Goal: Task Accomplishment & Management: Manage account settings

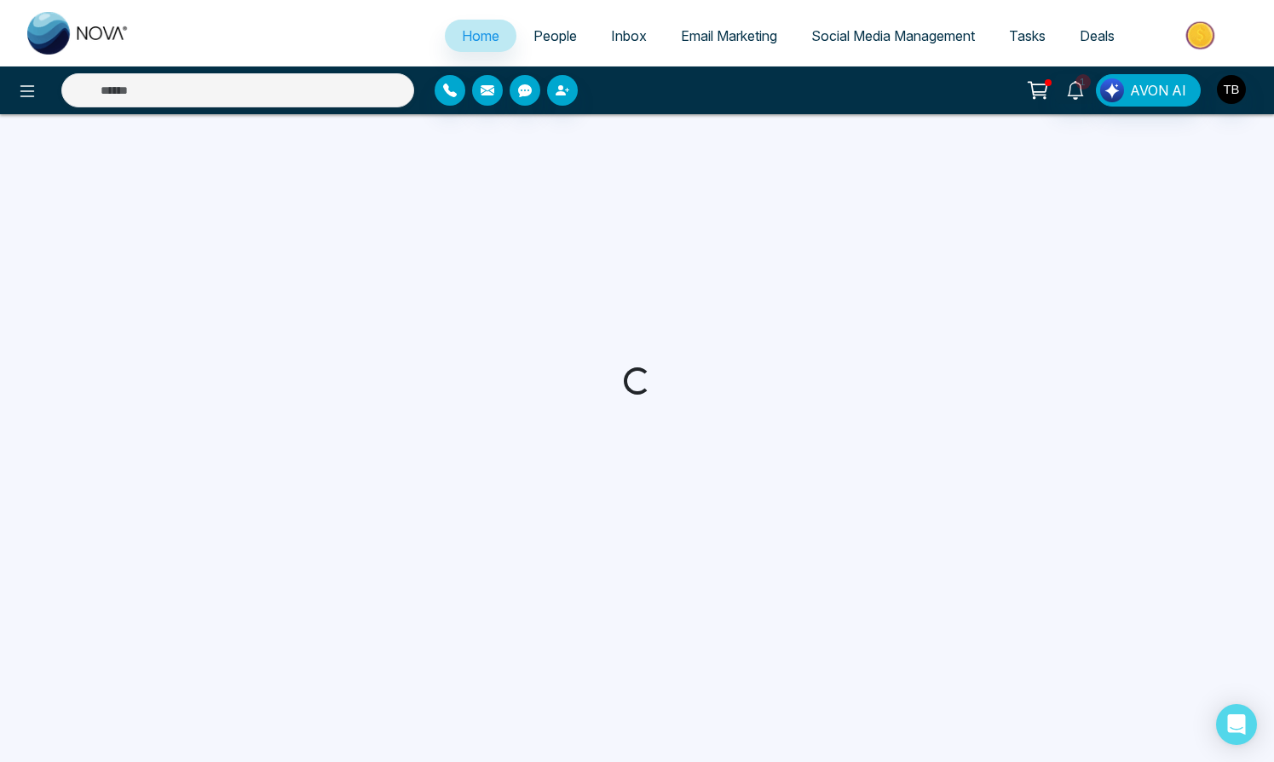
select select "*"
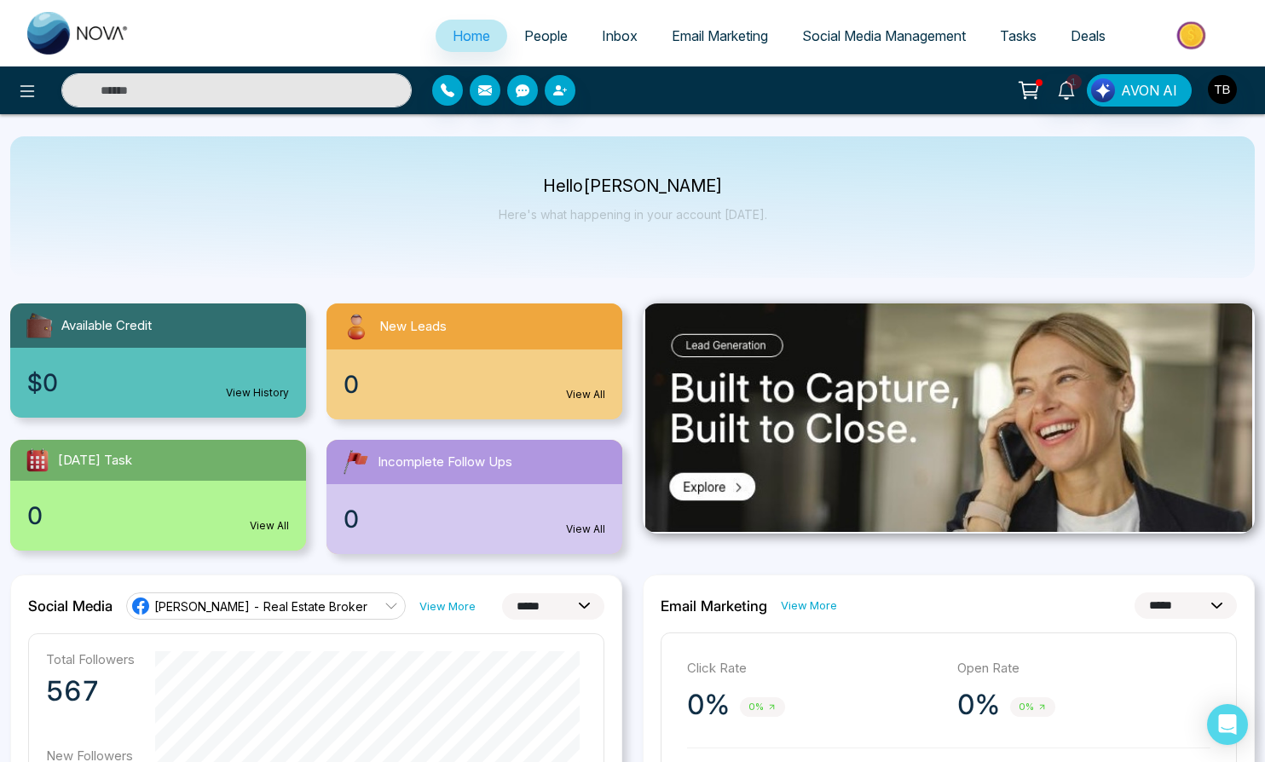
click at [420, 350] on div "New Leads" at bounding box center [474, 326] width 296 height 46
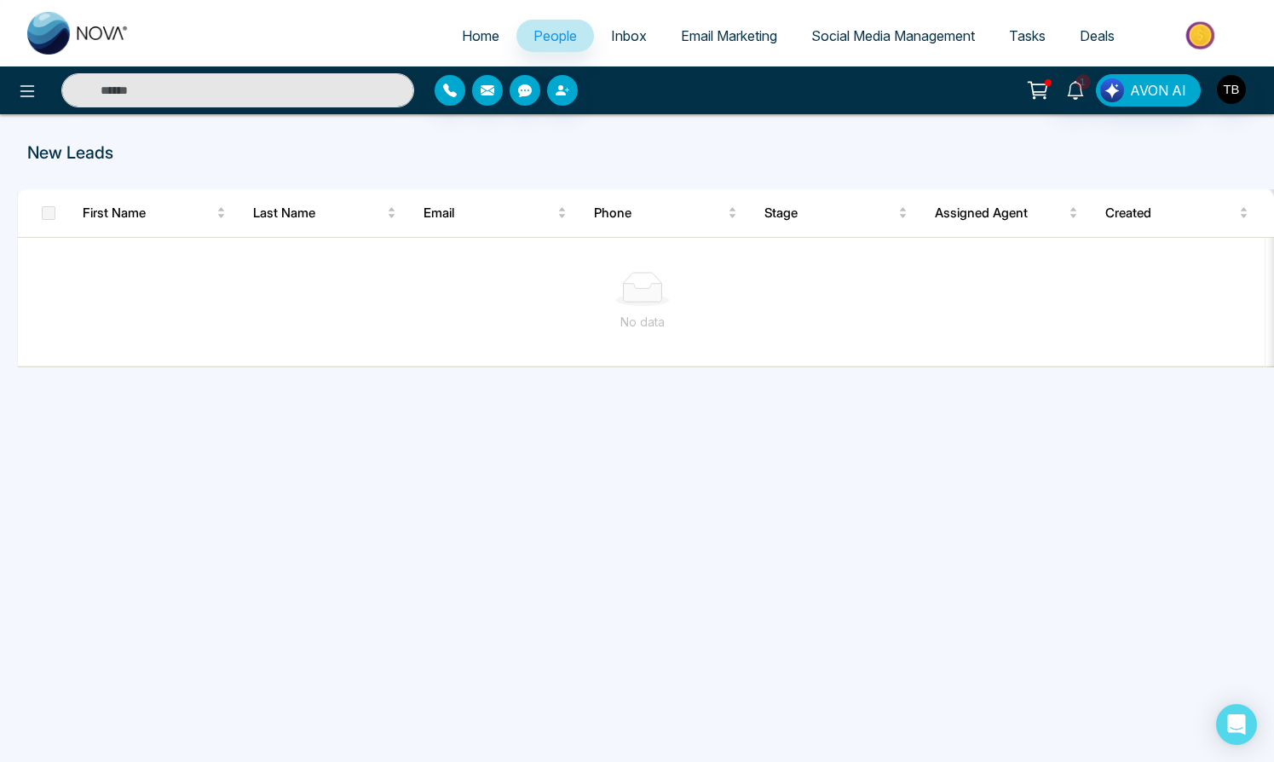
click at [535, 44] on span "People" at bounding box center [555, 35] width 43 height 17
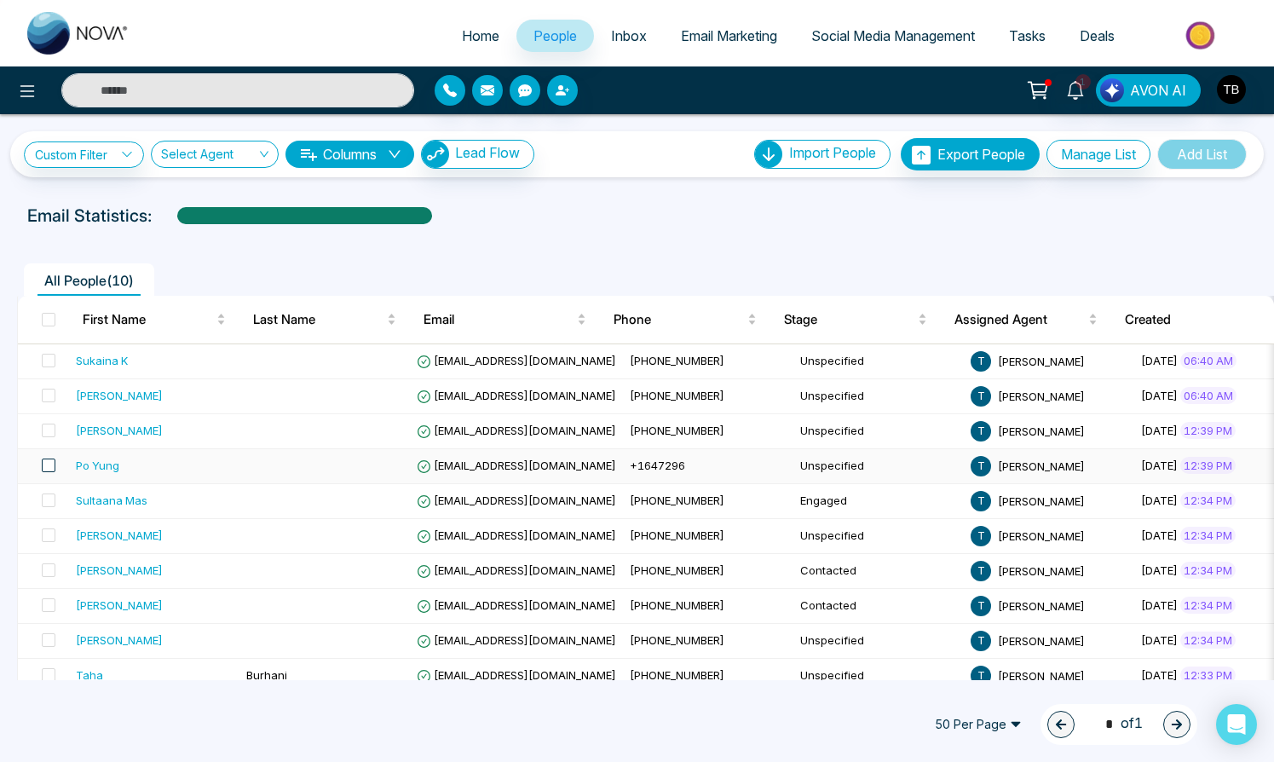
click at [55, 472] on span at bounding box center [49, 466] width 14 height 14
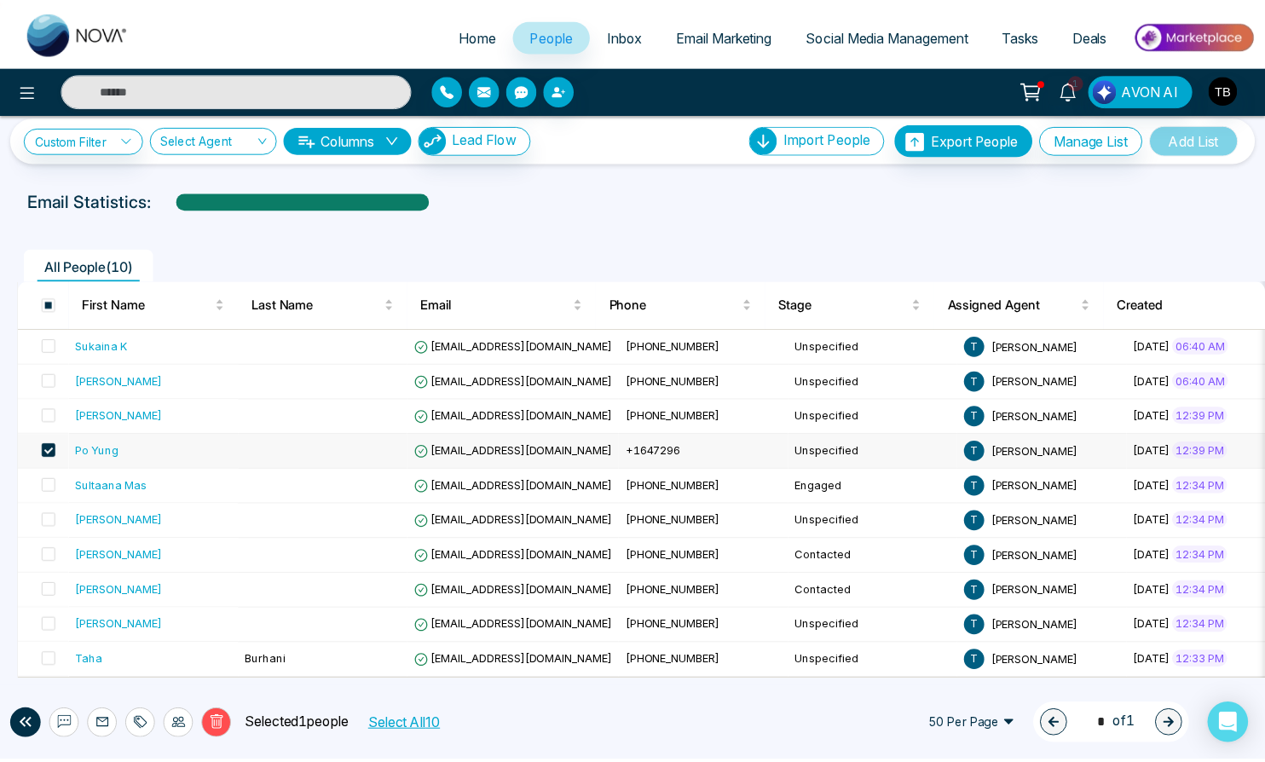
scroll to position [38, 0]
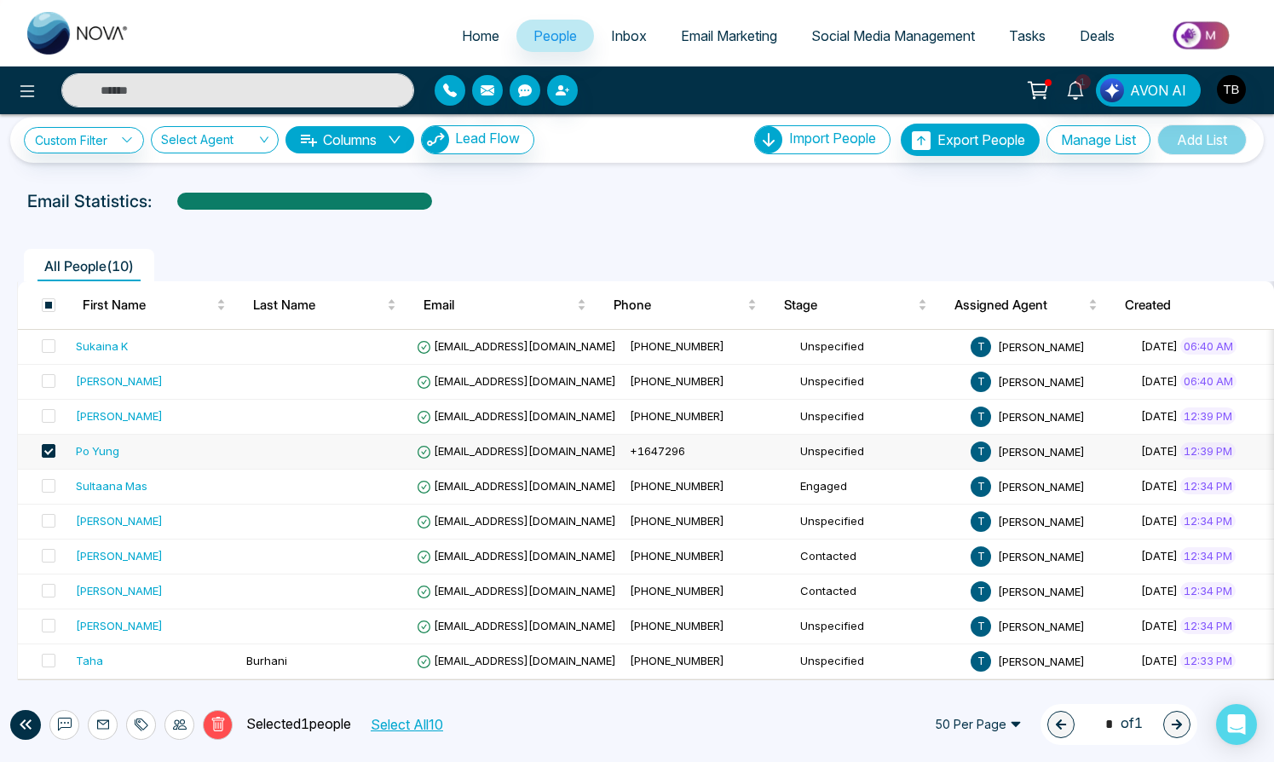
click at [110, 445] on div "Po Yung" at bounding box center [97, 450] width 43 height 17
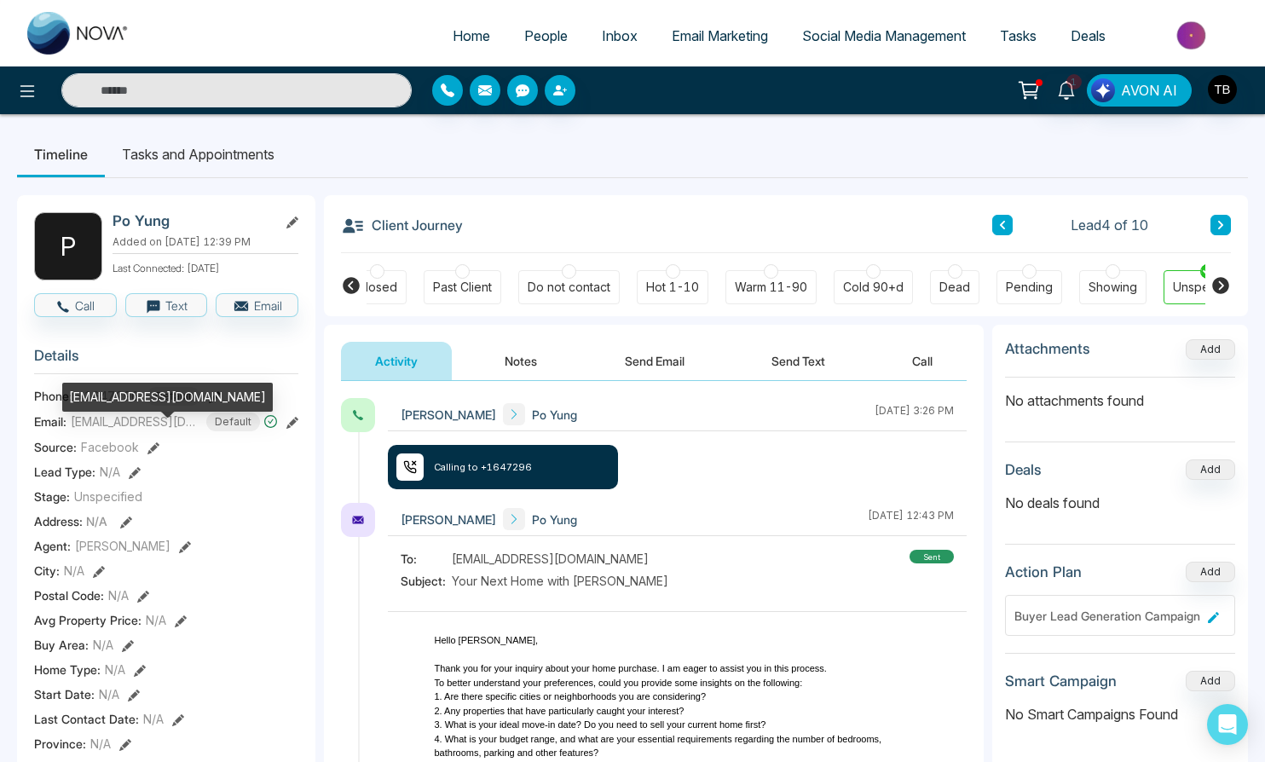
scroll to position [0, 530]
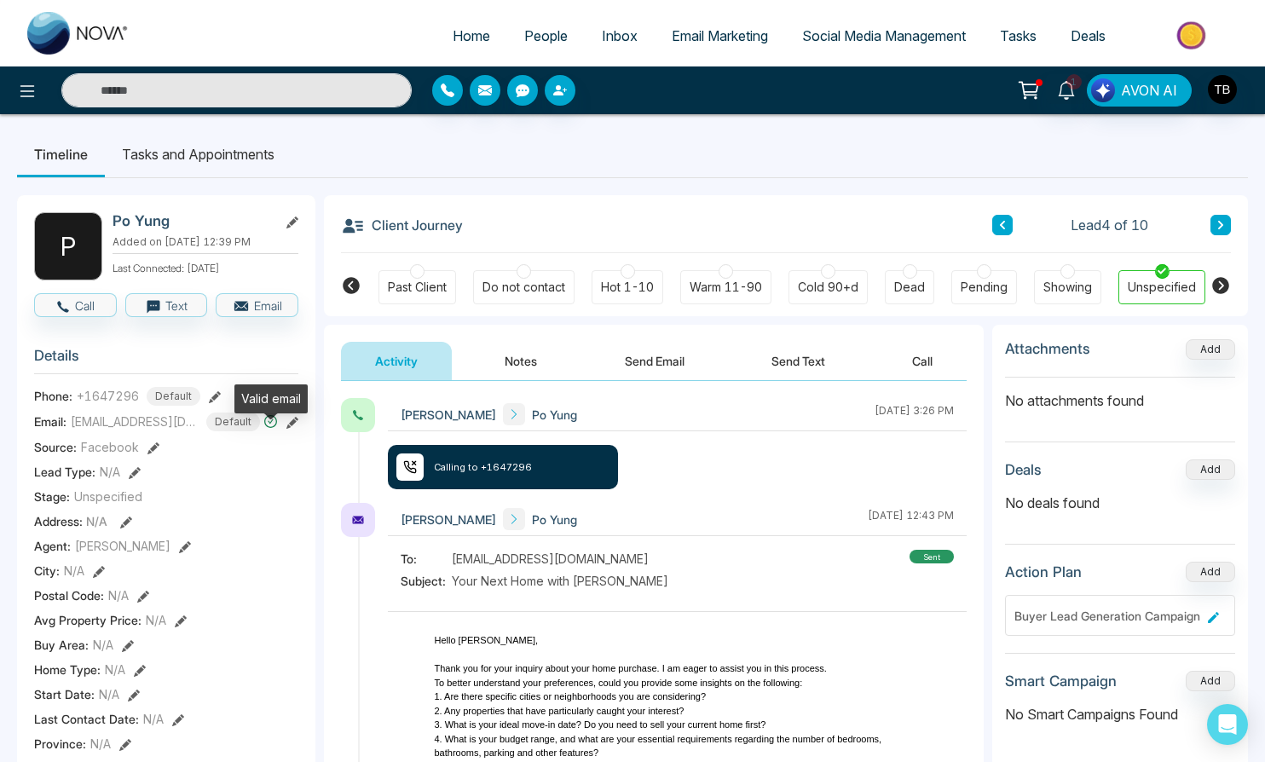
click at [269, 429] on icon at bounding box center [270, 421] width 14 height 14
click at [245, 431] on span "Default" at bounding box center [233, 422] width 54 height 19
click at [133, 506] on span "Unspecified" at bounding box center [108, 497] width 68 height 18
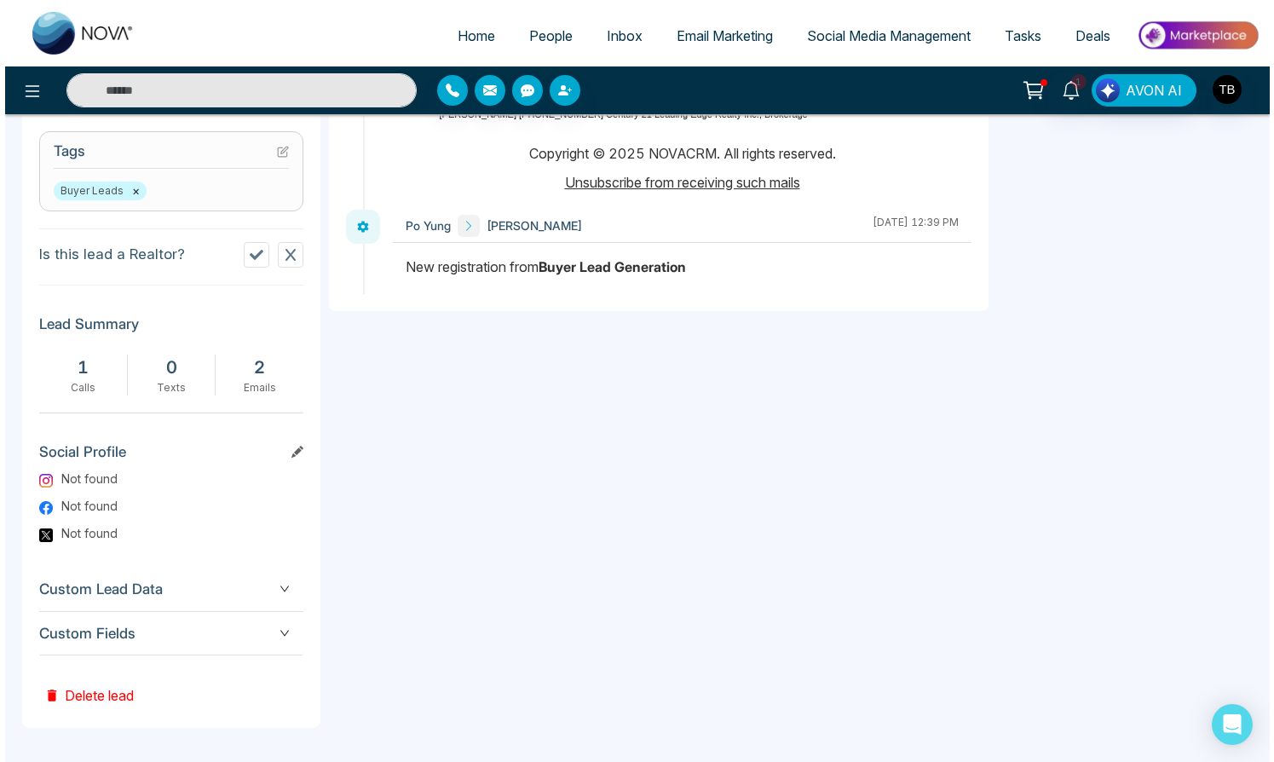
scroll to position [710, 0]
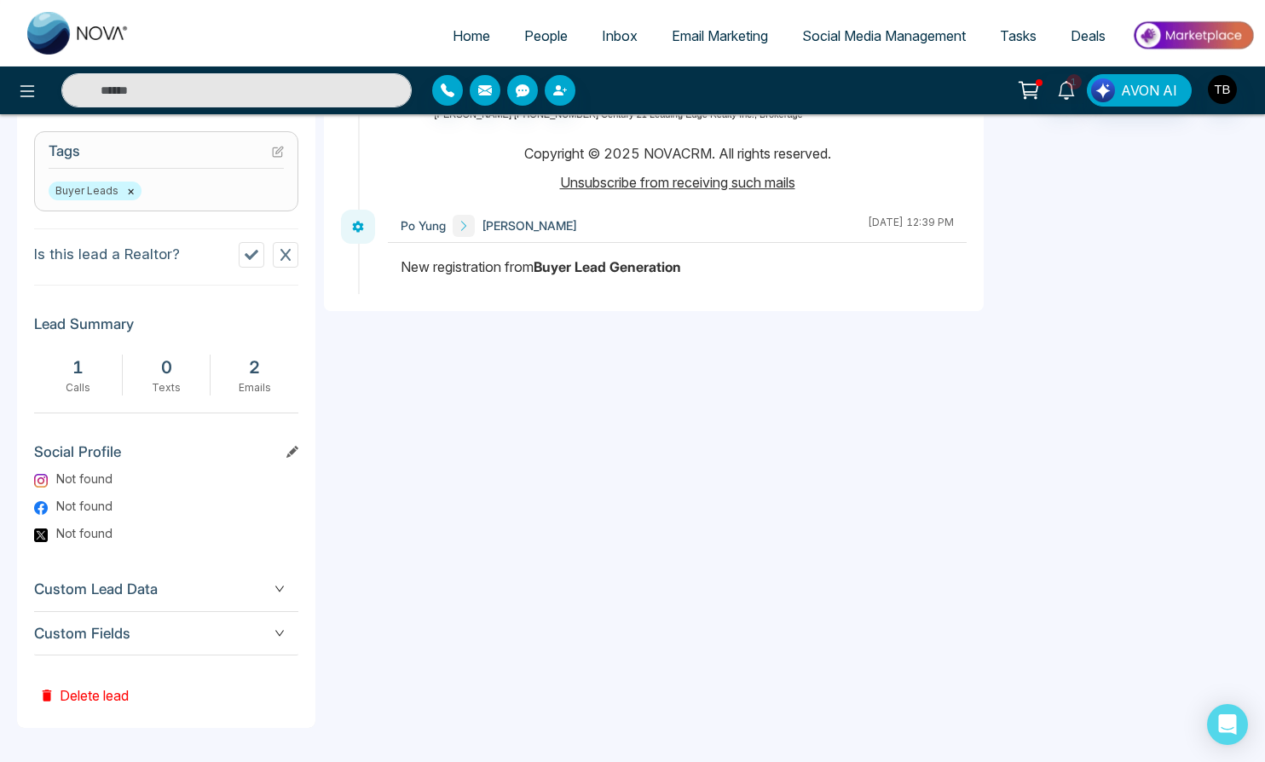
click at [79, 691] on button "Delete lead" at bounding box center [84, 683] width 100 height 55
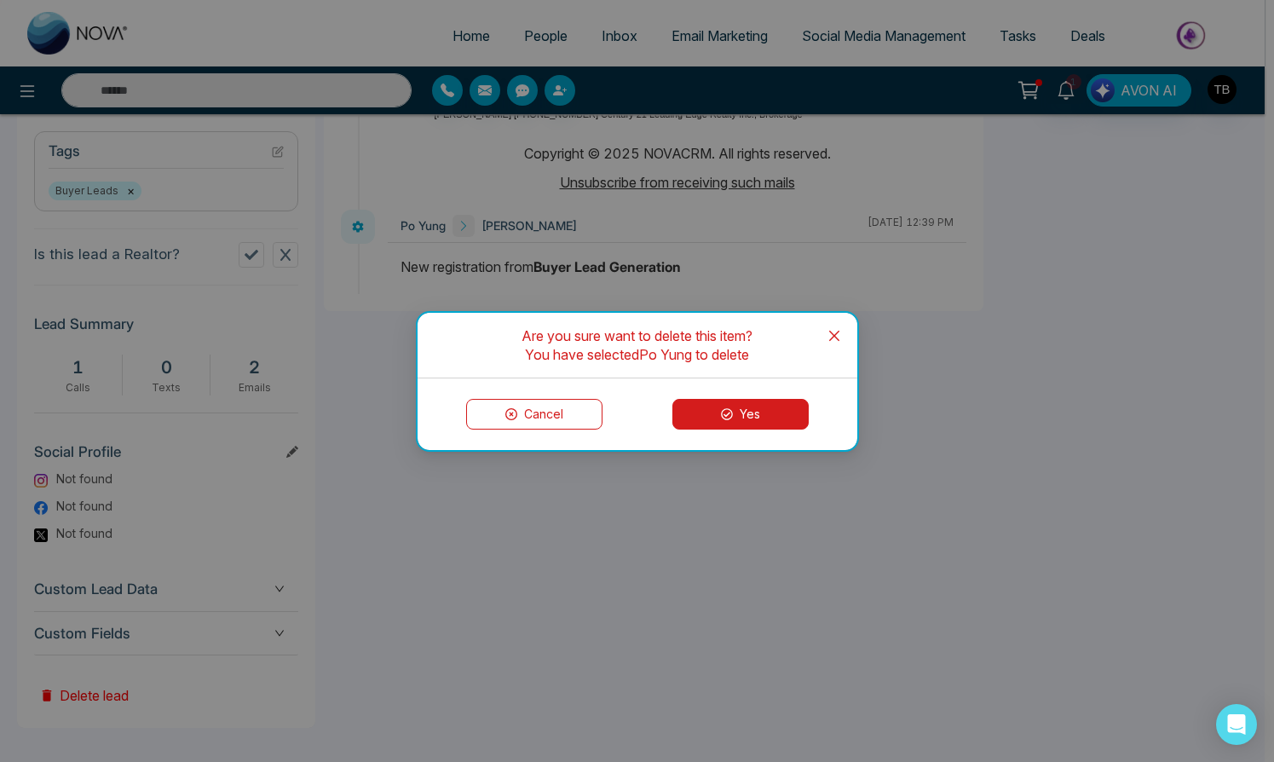
click at [717, 409] on button "Yes" at bounding box center [741, 414] width 136 height 31
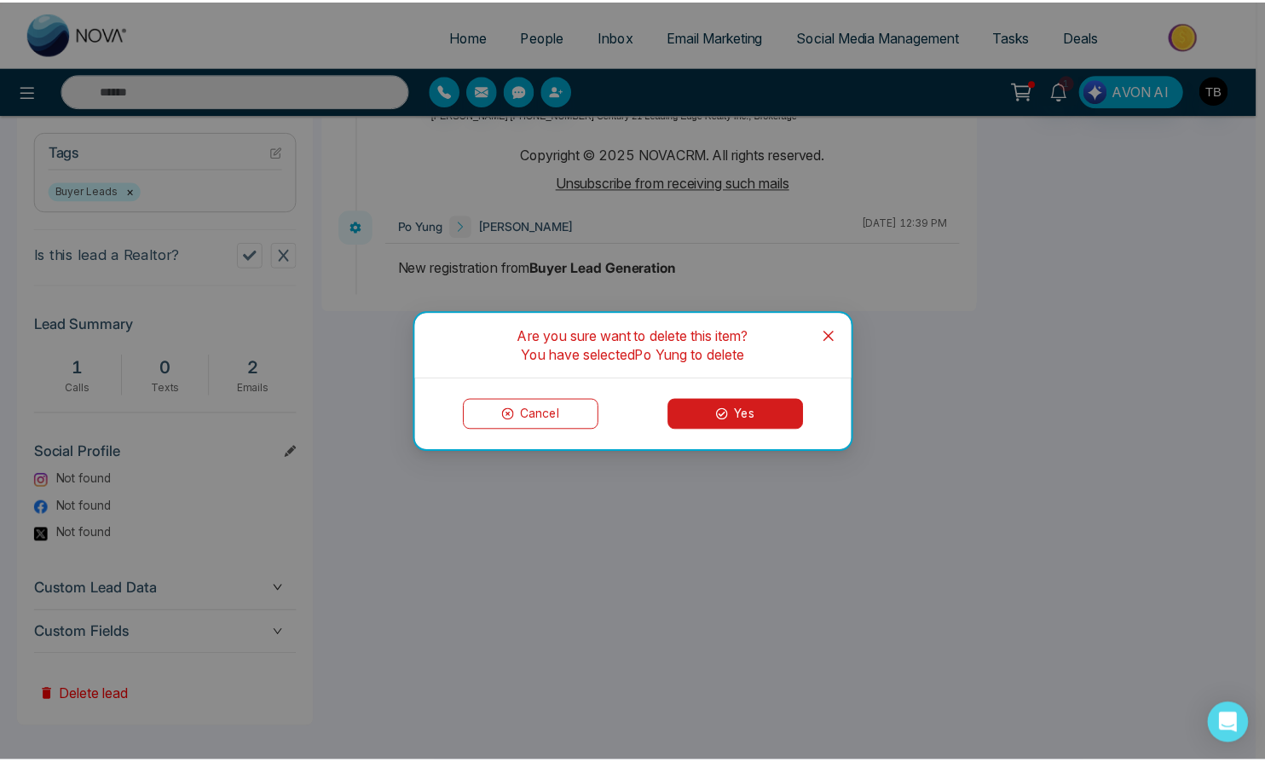
scroll to position [0, 521]
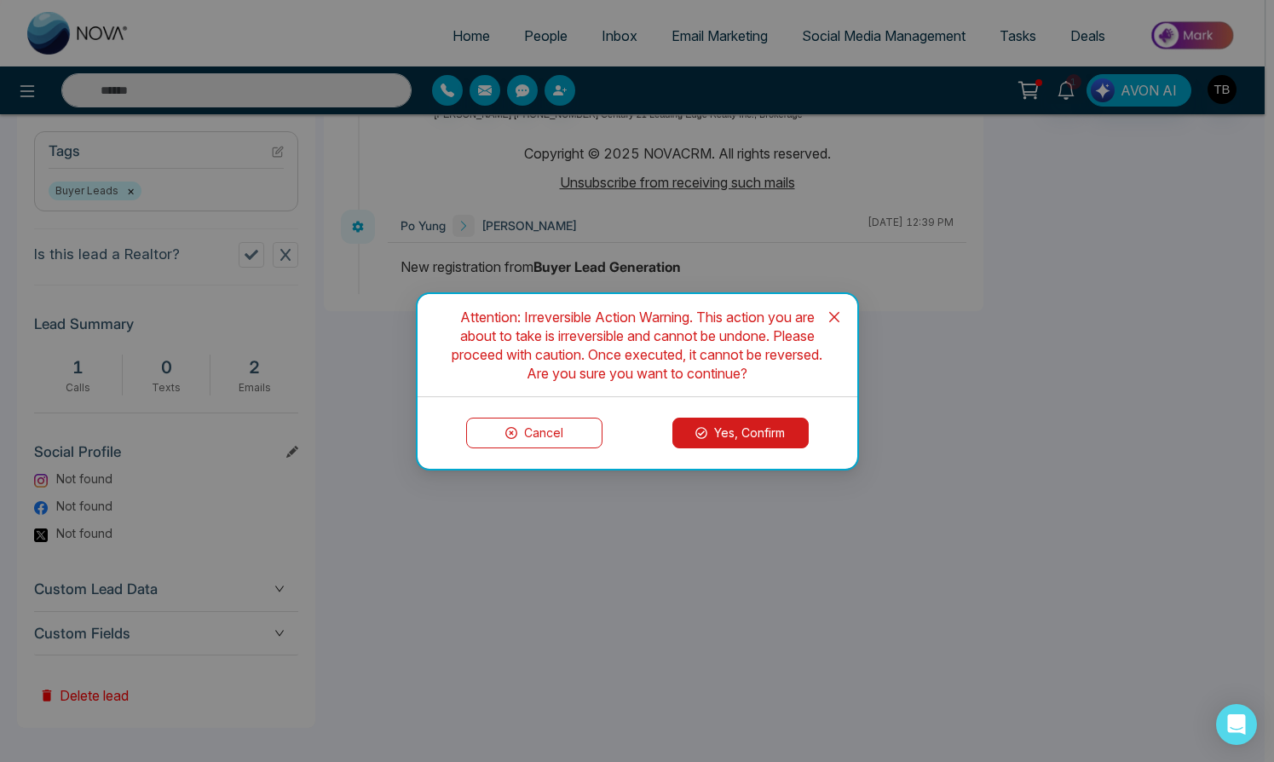
click at [725, 438] on button "Yes, Confirm" at bounding box center [741, 433] width 136 height 31
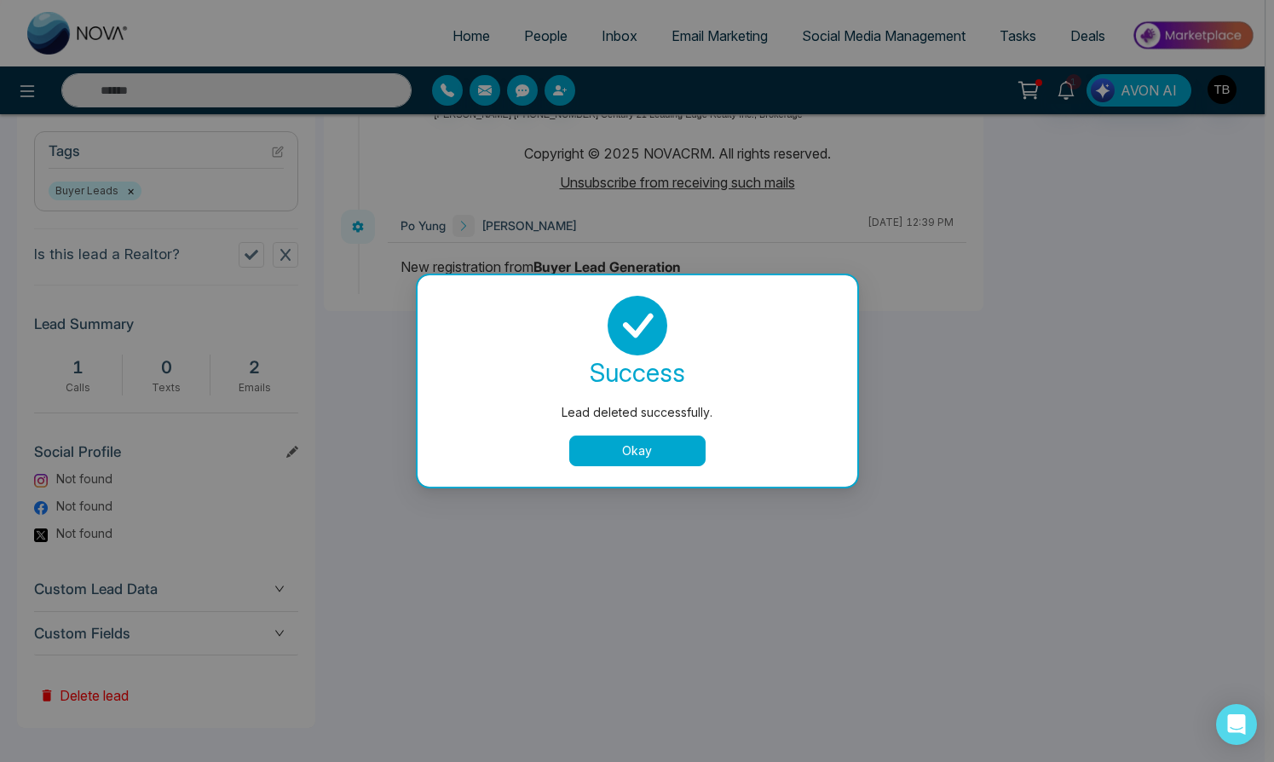
click at [649, 455] on button "Okay" at bounding box center [637, 451] width 136 height 31
